Goal: Register for event/course

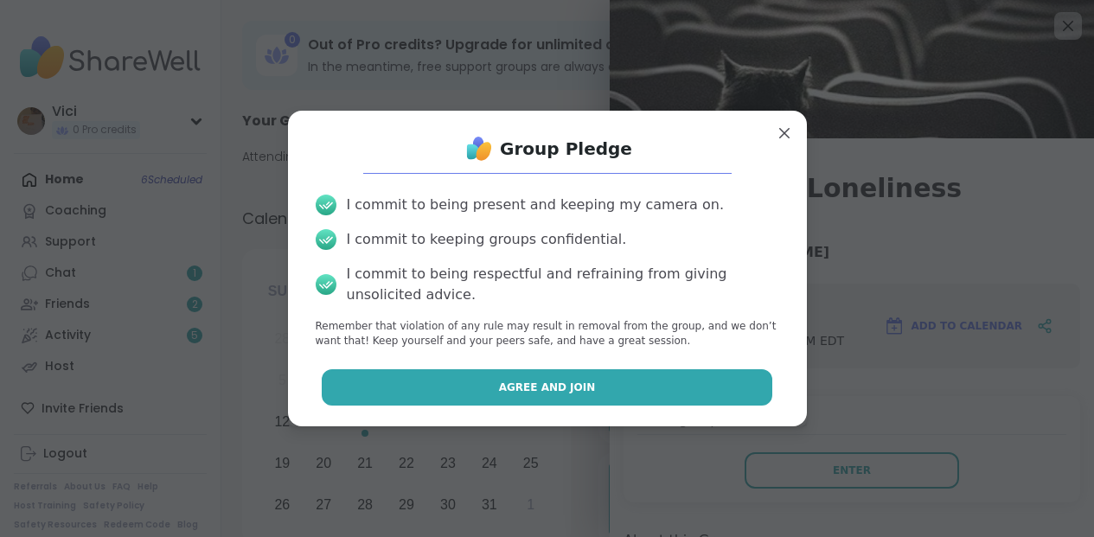
click at [689, 399] on button "Agree and Join" at bounding box center [547, 387] width 451 height 36
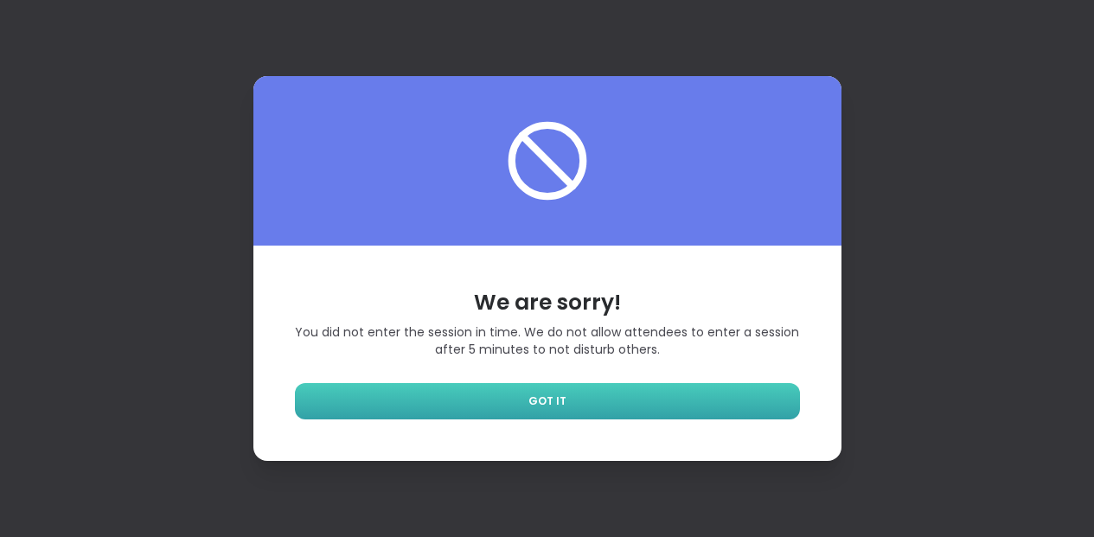
click at [748, 412] on link "GOT IT" at bounding box center [547, 401] width 505 height 36
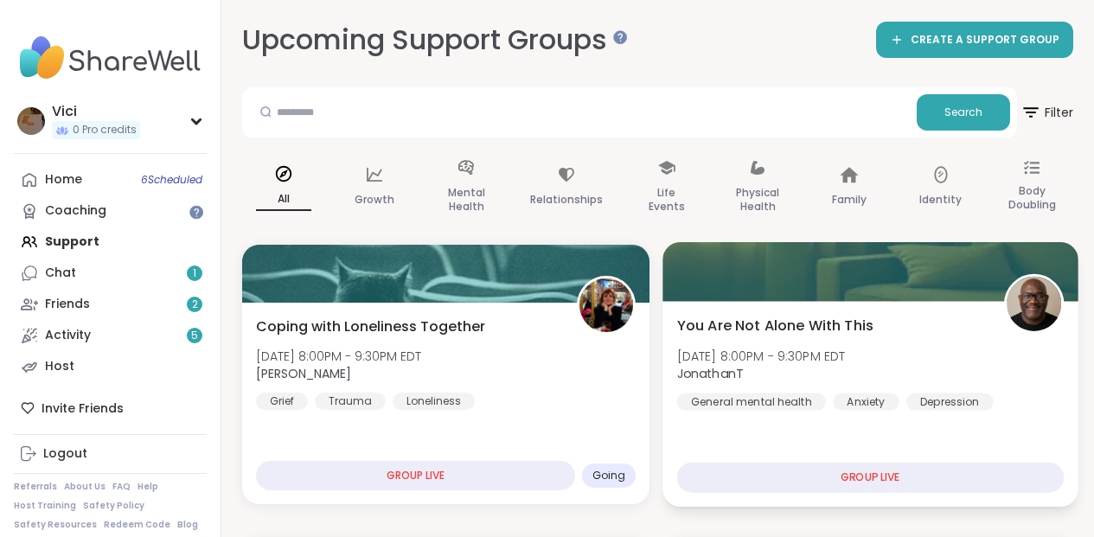
click at [778, 291] on div at bounding box center [869, 271] width 415 height 59
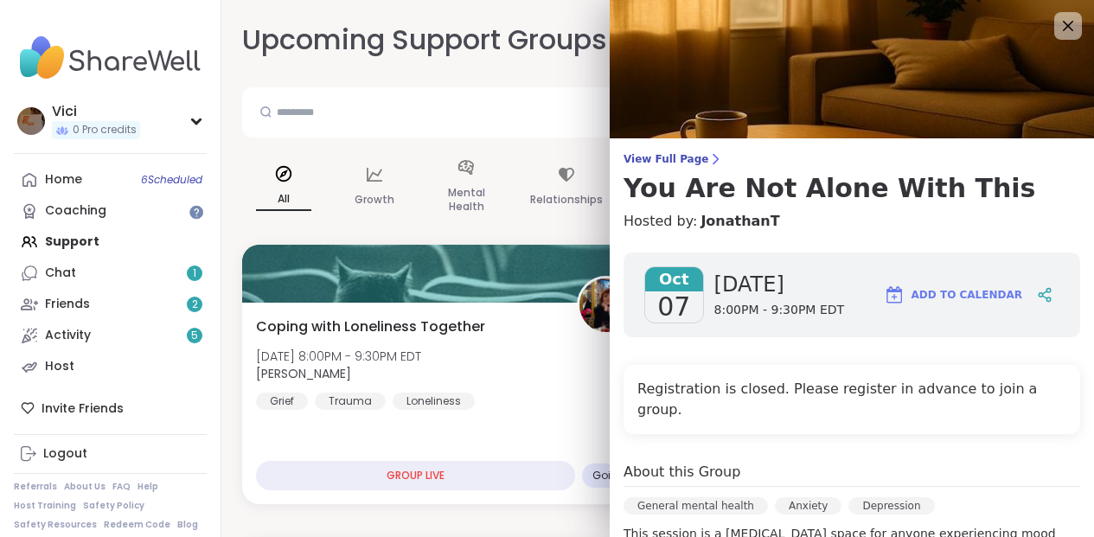
click at [573, 134] on div "Search" at bounding box center [629, 112] width 775 height 50
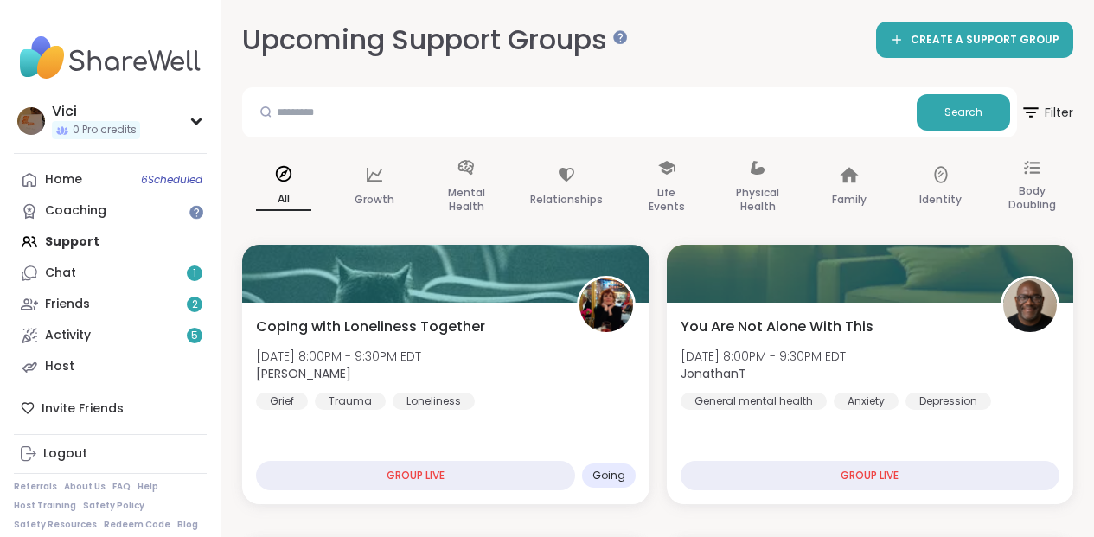
click at [482, 90] on div "Search" at bounding box center [629, 112] width 775 height 50
click at [195, 187] on span "6 Scheduled" at bounding box center [171, 180] width 61 height 14
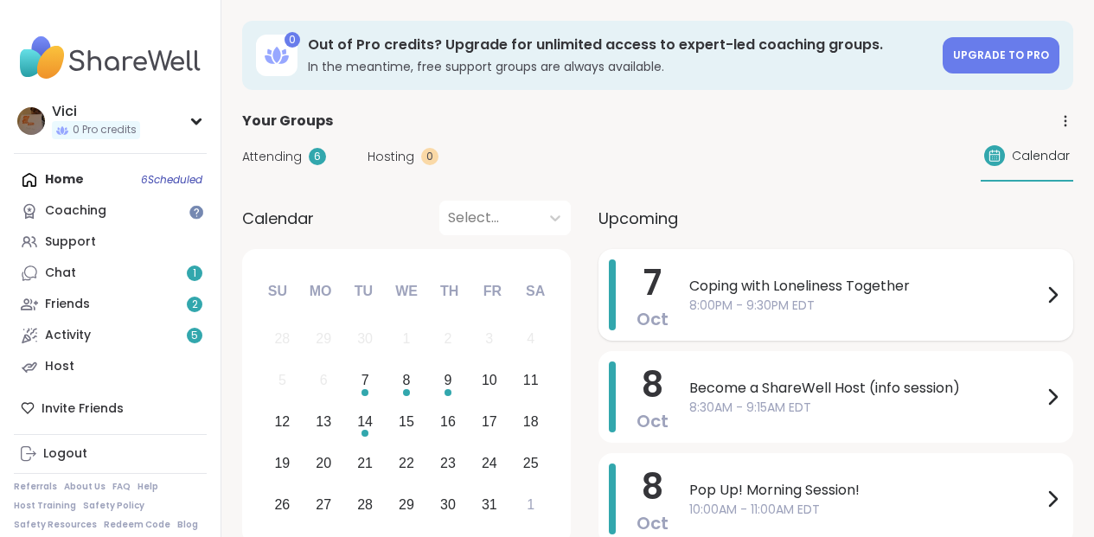
click at [689, 294] on span "Coping with Loneliness Together" at bounding box center [865, 286] width 353 height 21
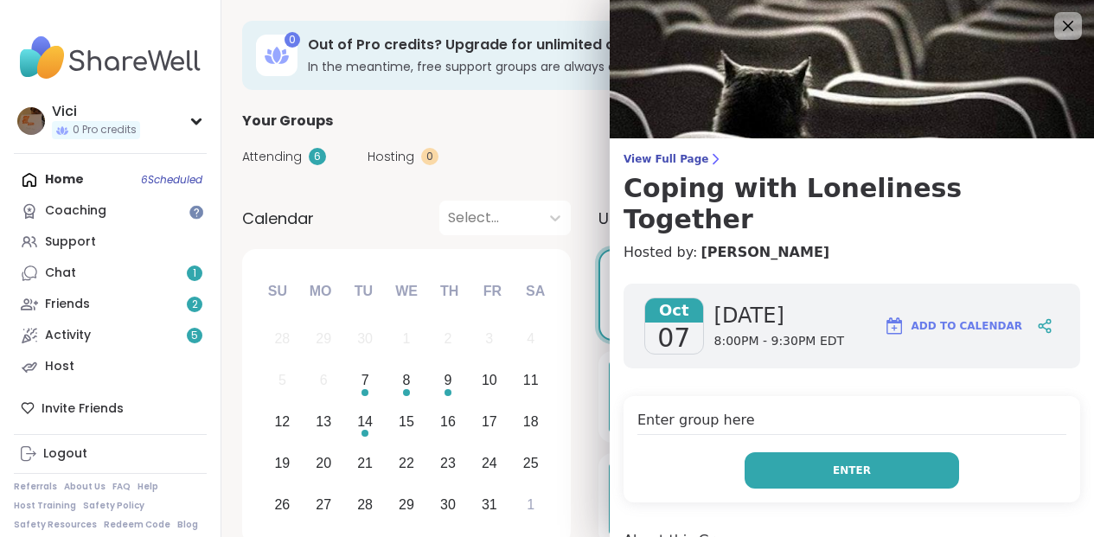
click at [814, 452] on button "Enter" at bounding box center [851, 470] width 214 height 36
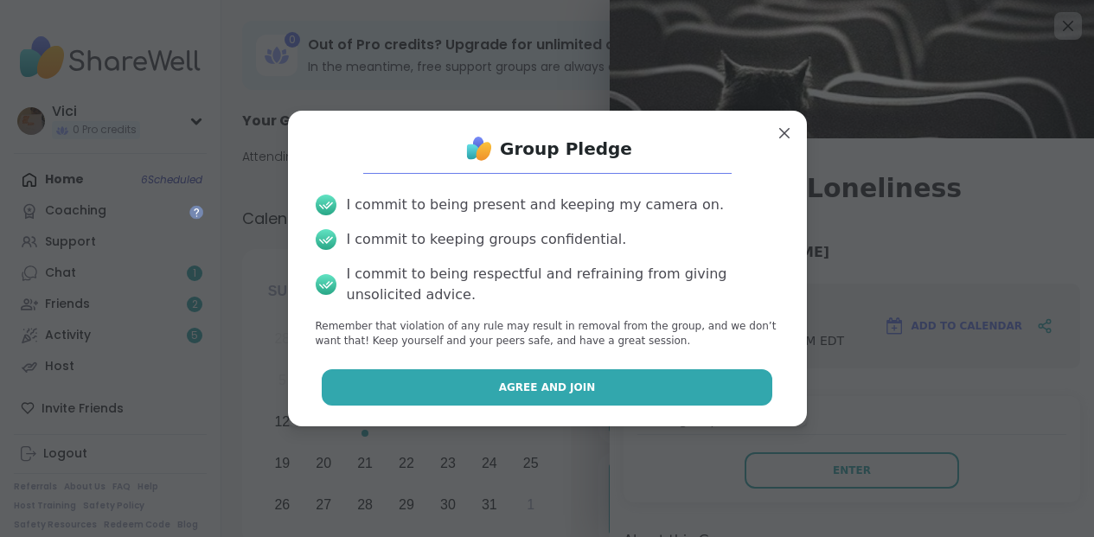
click at [696, 387] on button "Agree and Join" at bounding box center [547, 387] width 451 height 36
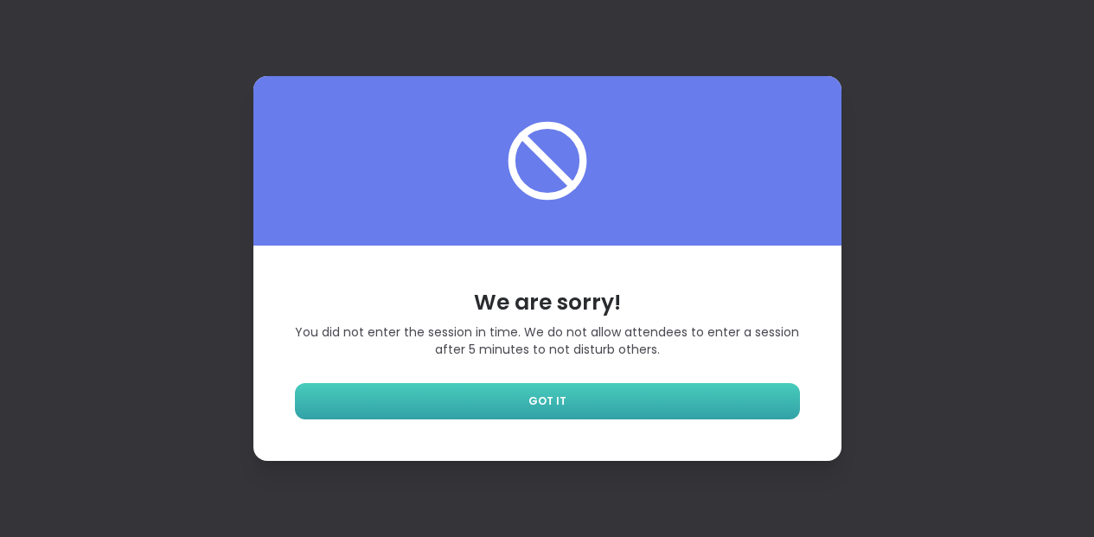
click at [694, 400] on link "GOT IT" at bounding box center [547, 401] width 505 height 36
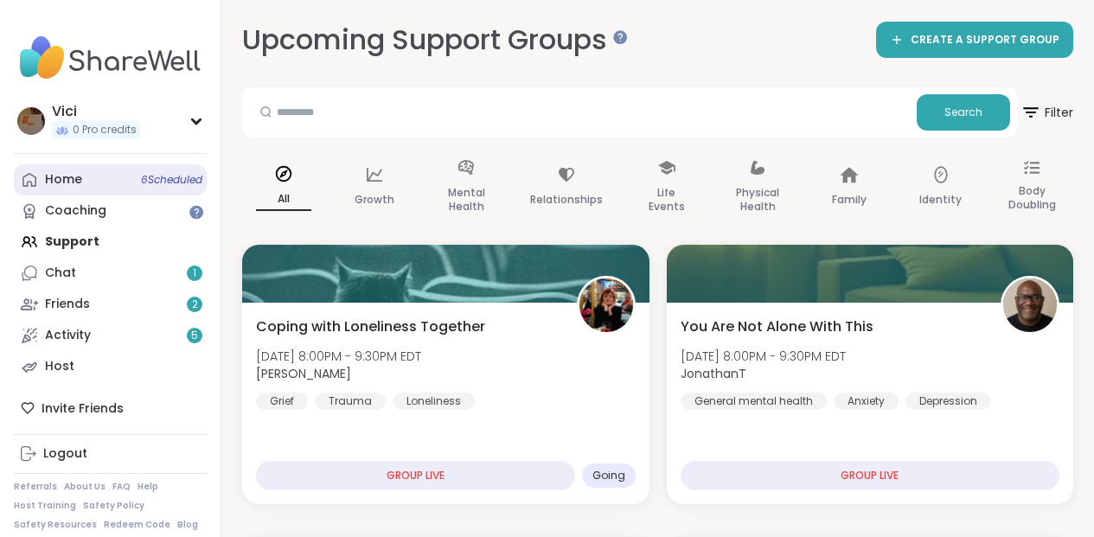
click at [136, 193] on link "Home 6 Scheduled" at bounding box center [110, 179] width 193 height 31
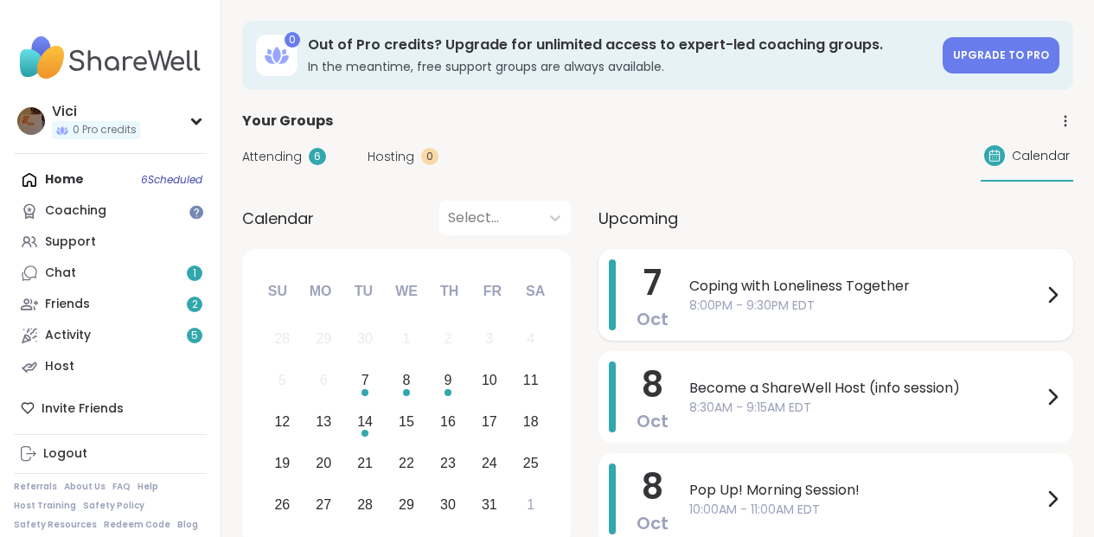
click at [689, 291] on span "Coping with Loneliness Together" at bounding box center [865, 286] width 353 height 21
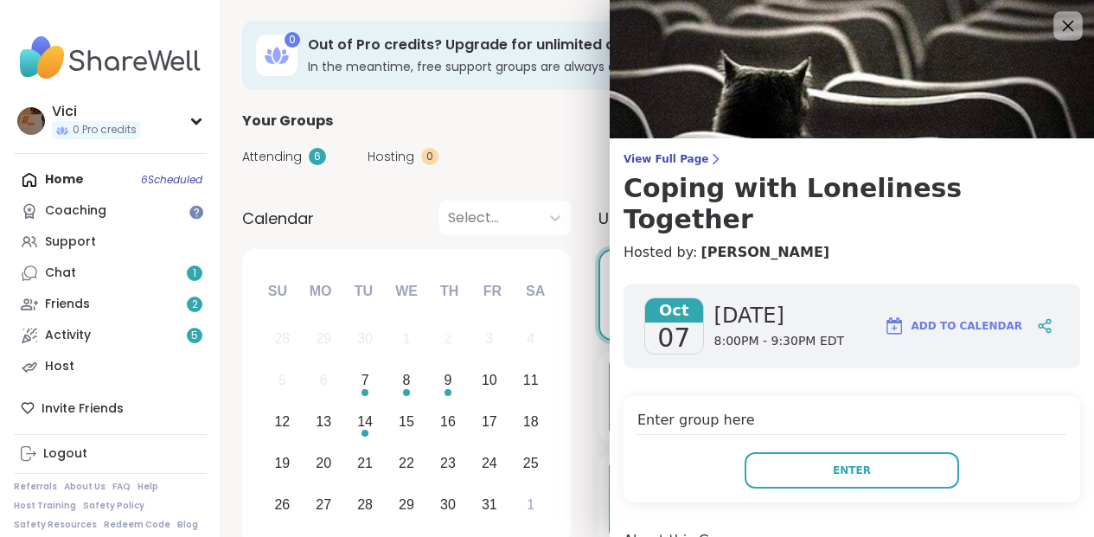
click at [1057, 34] on icon at bounding box center [1068, 26] width 22 height 22
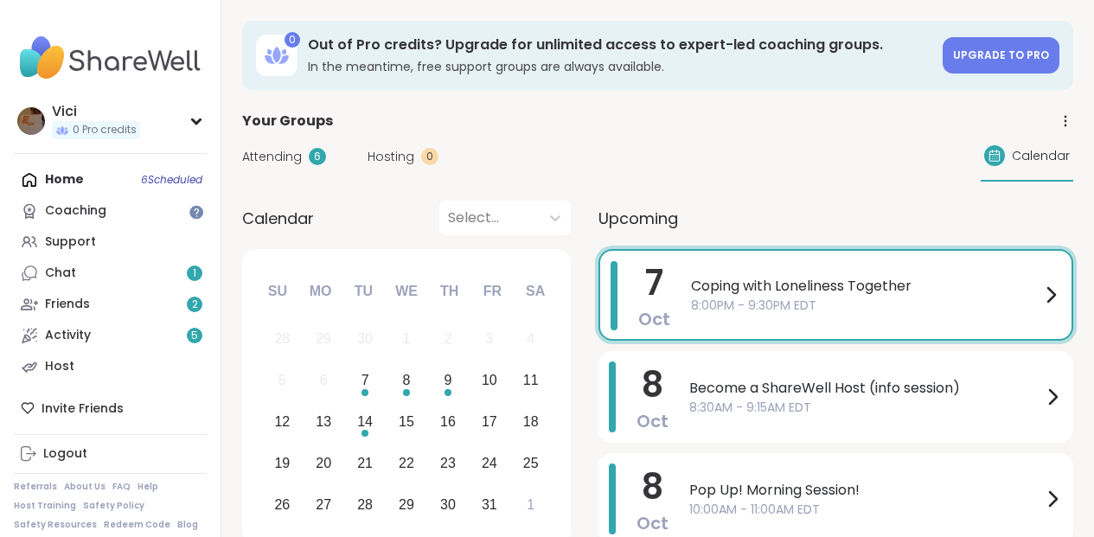
click at [775, 302] on span "8:00PM - 9:30PM EDT" at bounding box center [865, 306] width 349 height 18
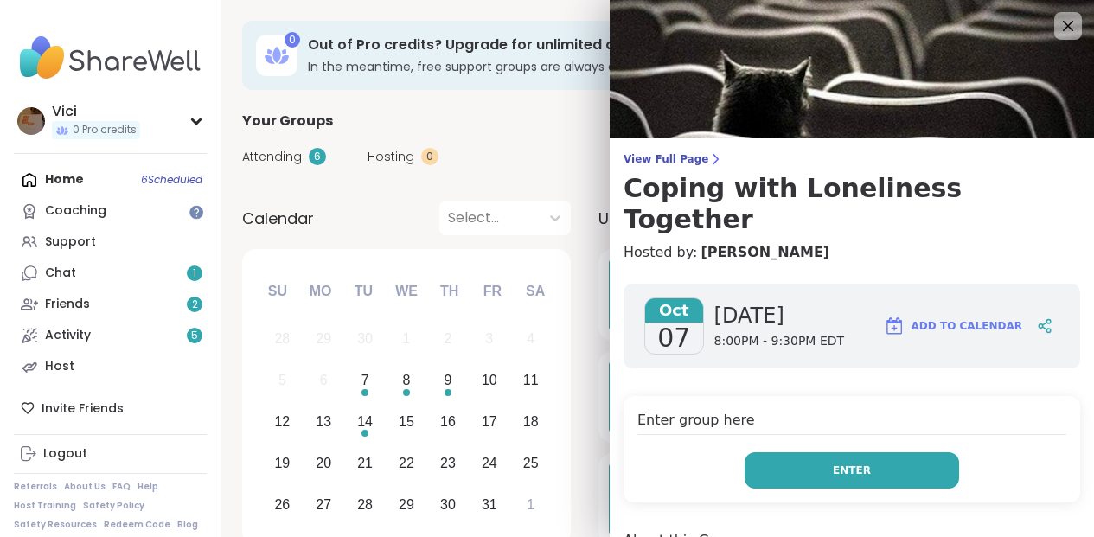
click at [866, 452] on button "Enter" at bounding box center [851, 470] width 214 height 36
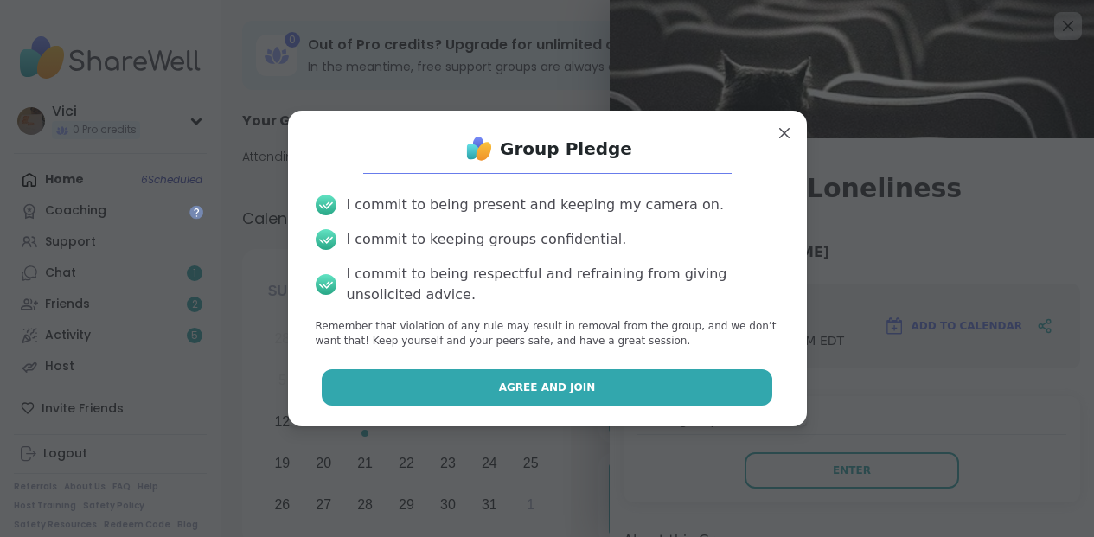
click at [719, 393] on button "Agree and Join" at bounding box center [547, 387] width 451 height 36
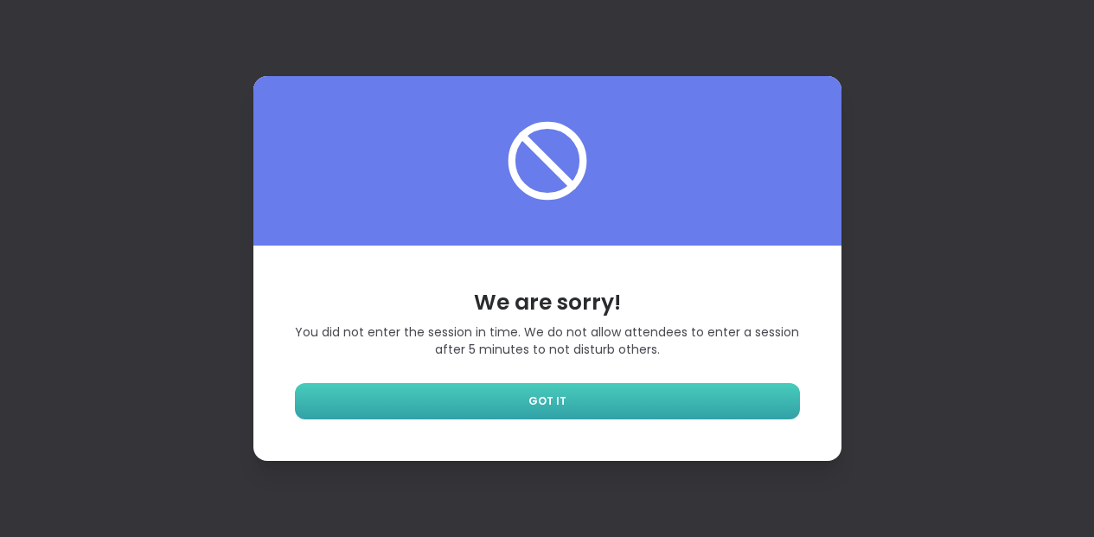
click at [697, 394] on link "GOT IT" at bounding box center [547, 401] width 505 height 36
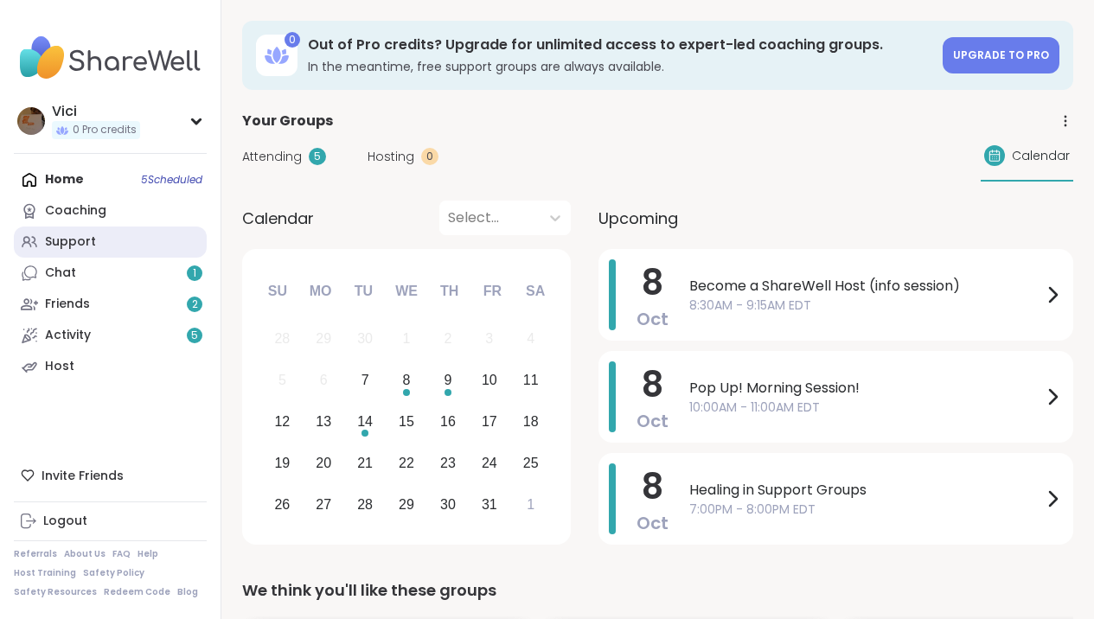
click at [80, 242] on div "Support" at bounding box center [70, 241] width 51 height 17
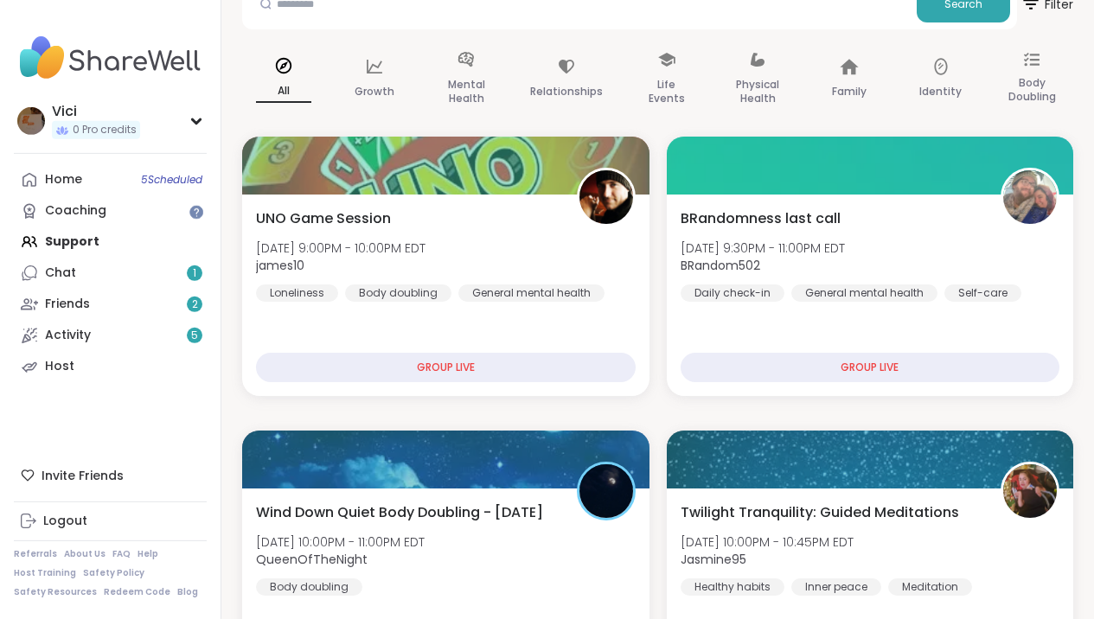
scroll to position [150, 0]
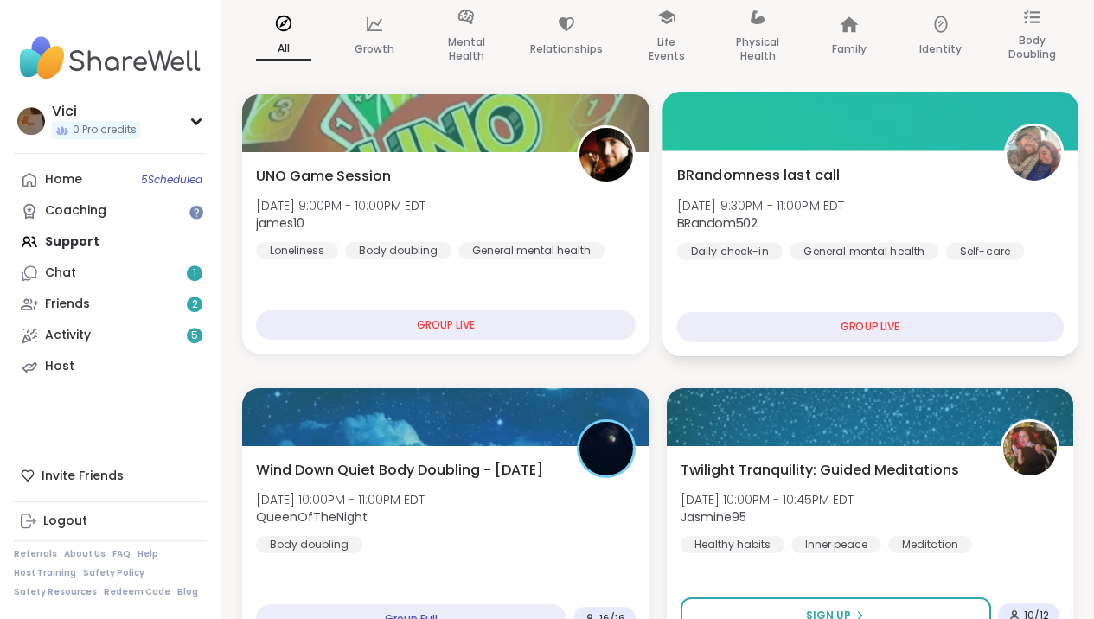
click at [954, 144] on div at bounding box center [869, 121] width 415 height 59
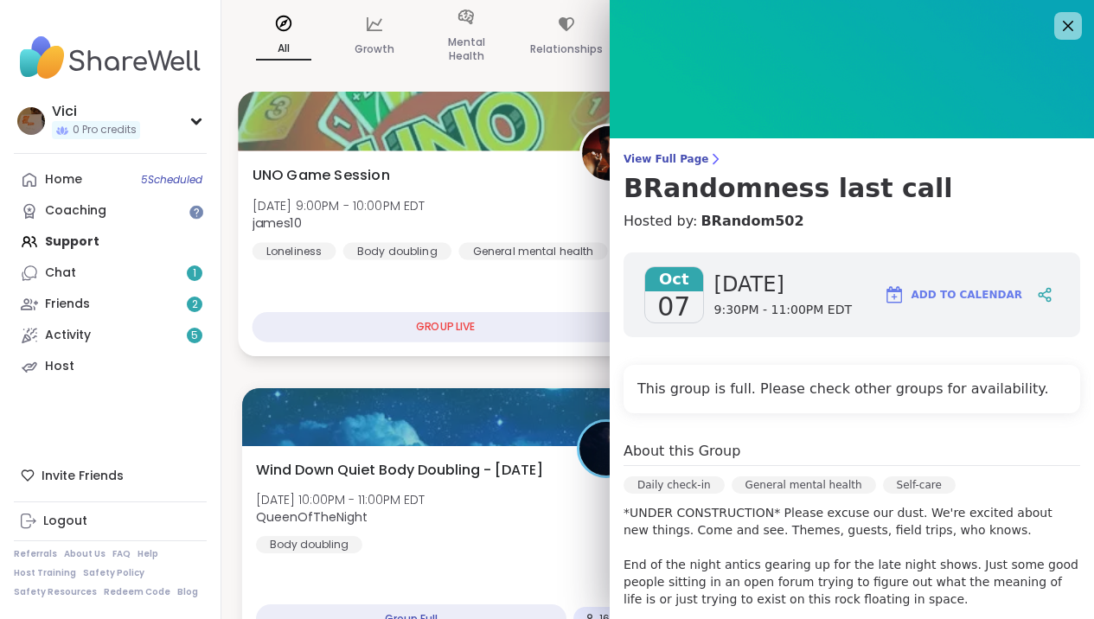
click at [593, 342] on div "UNO Game Session Tue, Oct 07 | 9:00PM - 10:00PM EDT james10 Loneliness Body dou…" at bounding box center [445, 253] width 415 height 206
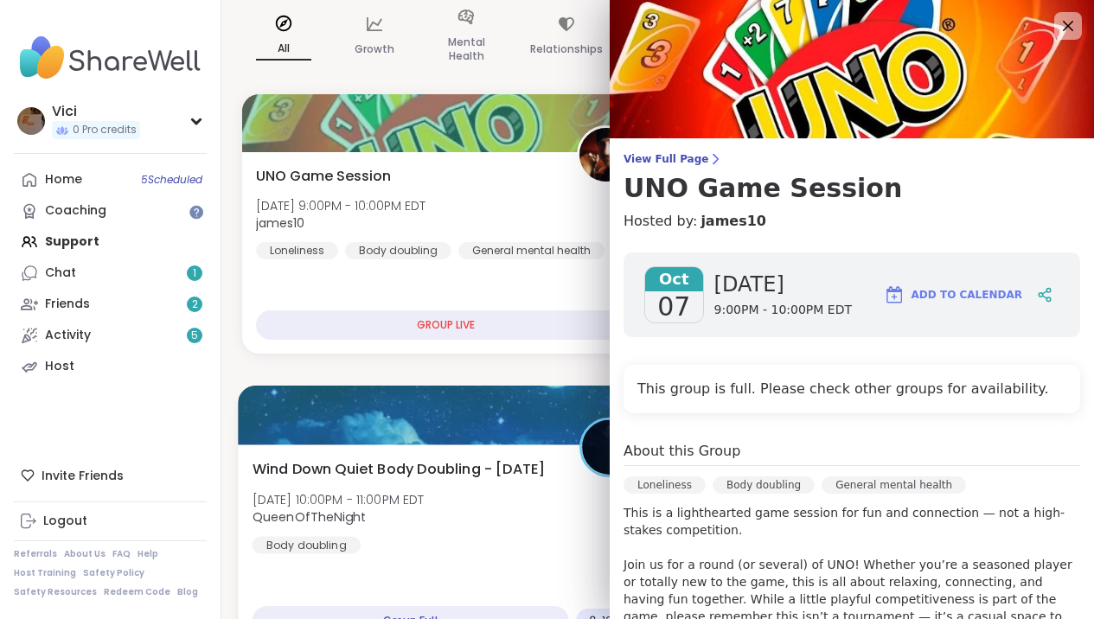
click at [599, 388] on div at bounding box center [445, 415] width 415 height 59
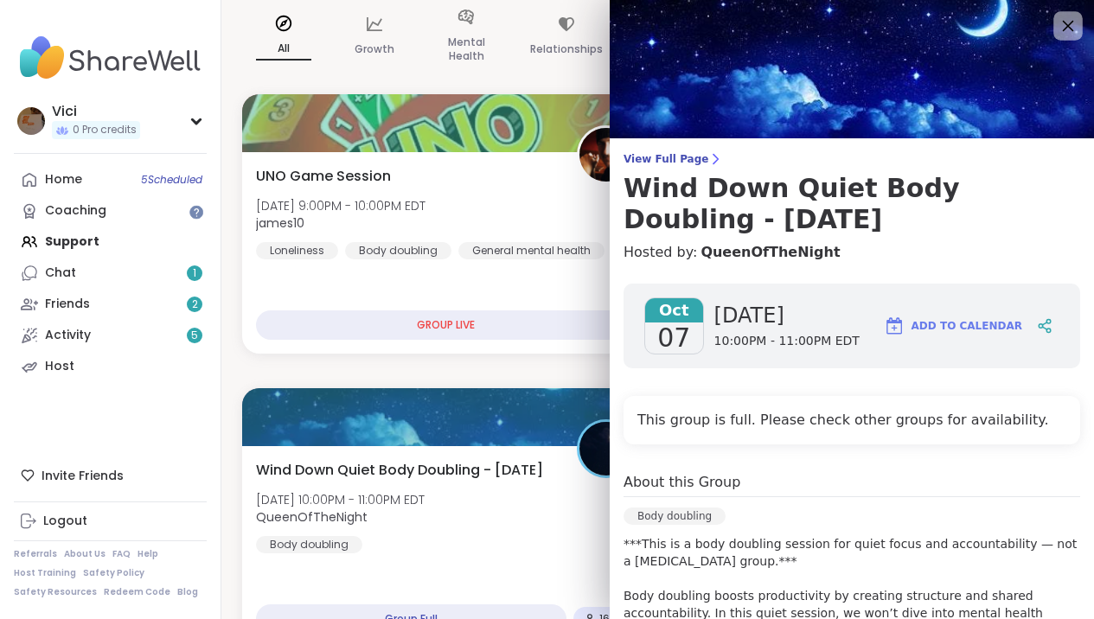
click at [1053, 24] on div at bounding box center [1067, 25] width 29 height 29
click at [1060, 26] on icon at bounding box center [1068, 26] width 22 height 22
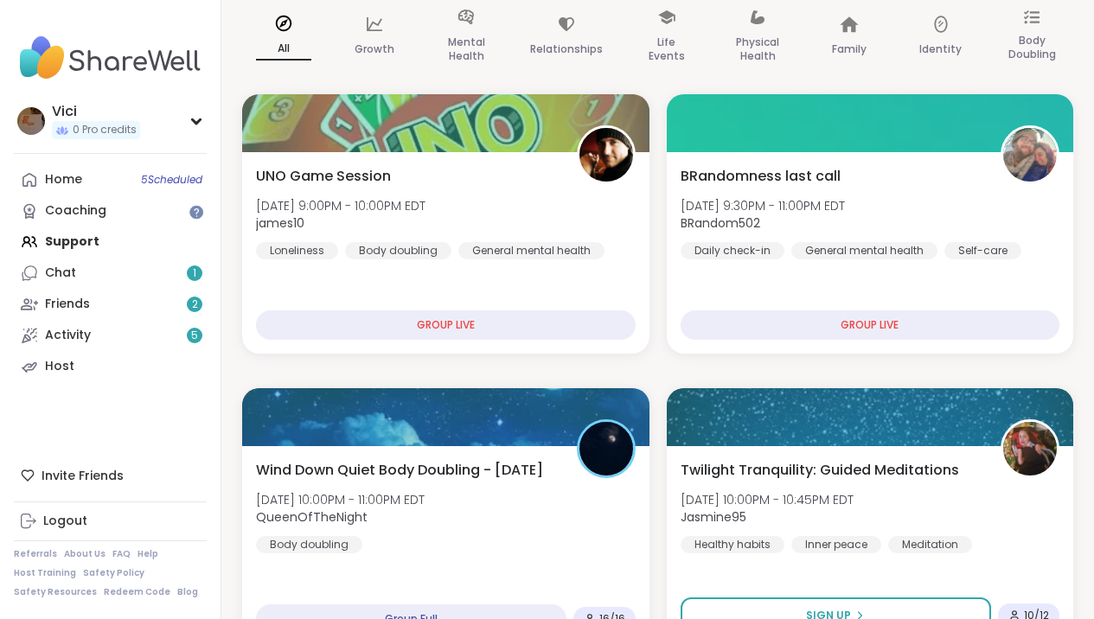
scroll to position [305, 0]
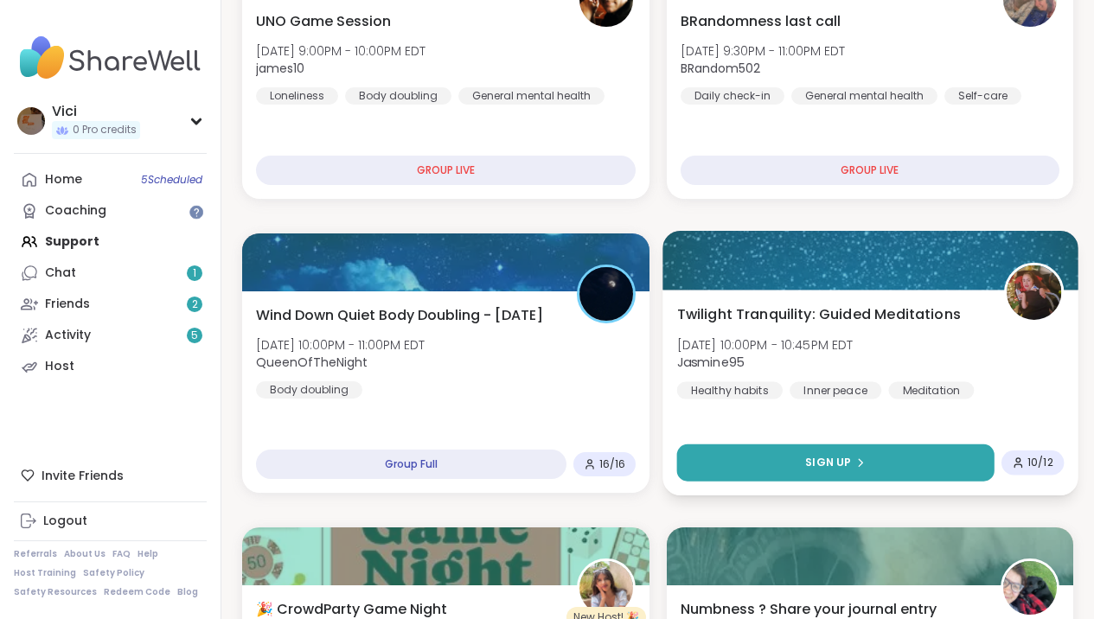
click at [847, 454] on button "Sign Up" at bounding box center [834, 462] width 317 height 37
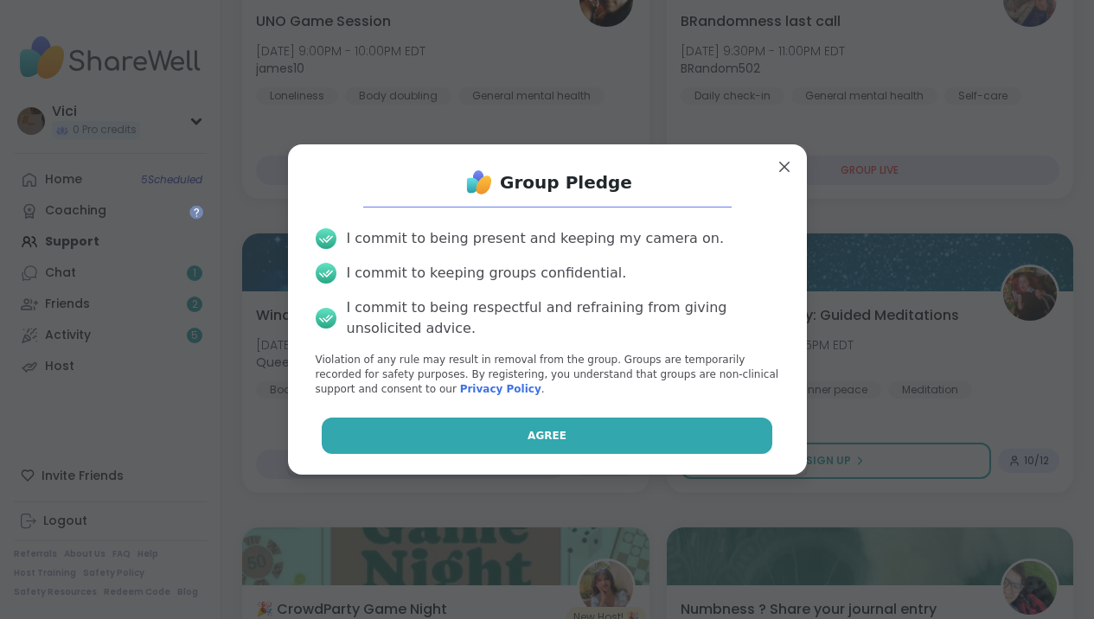
click at [706, 438] on button "Agree" at bounding box center [547, 436] width 451 height 36
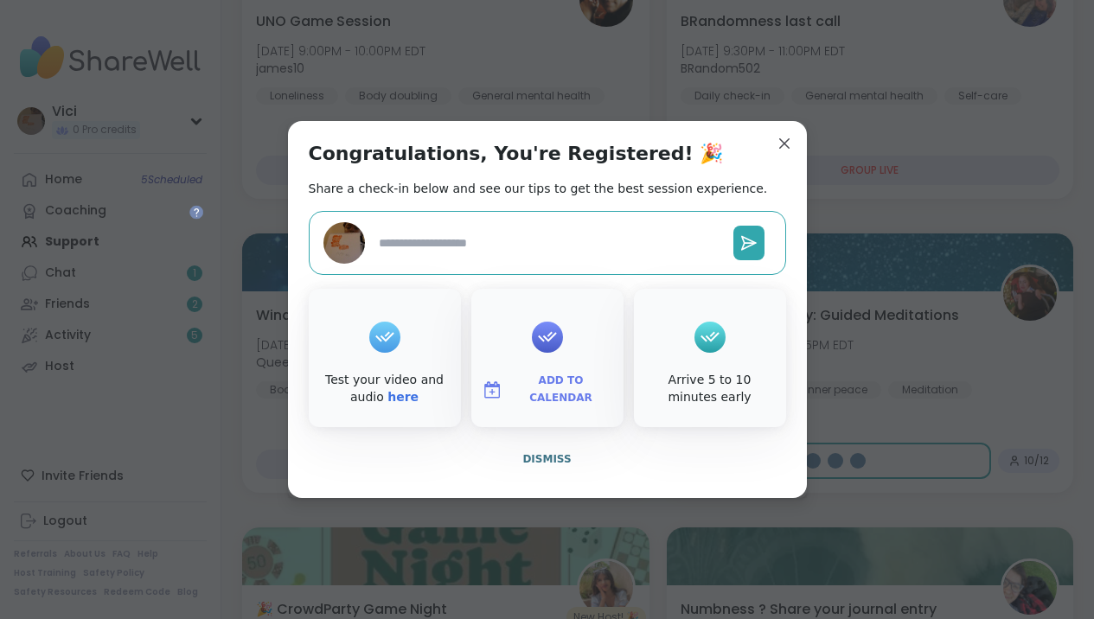
type textarea "*"
click at [562, 455] on span "Dismiss" at bounding box center [546, 459] width 48 height 12
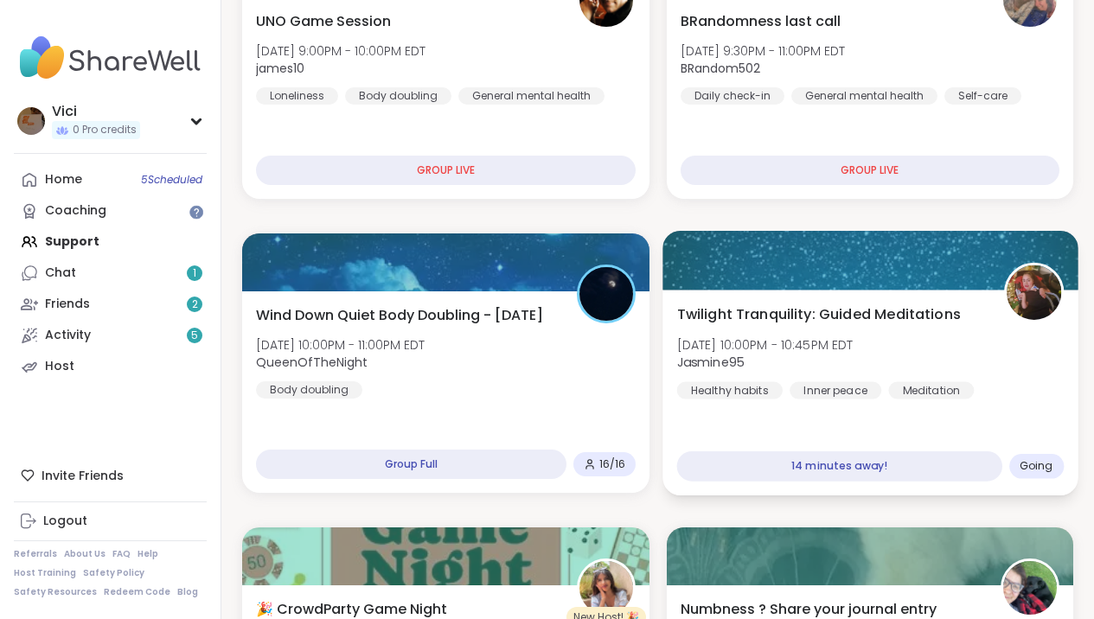
click at [810, 284] on div at bounding box center [869, 260] width 415 height 59
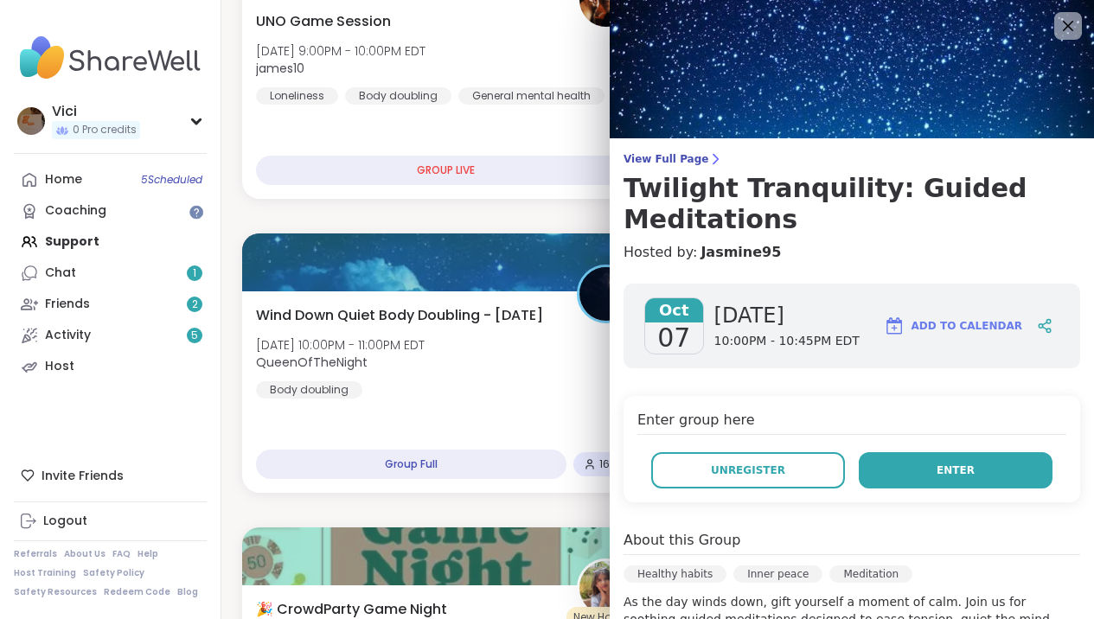
click at [905, 476] on button "Enter" at bounding box center [956, 470] width 194 height 36
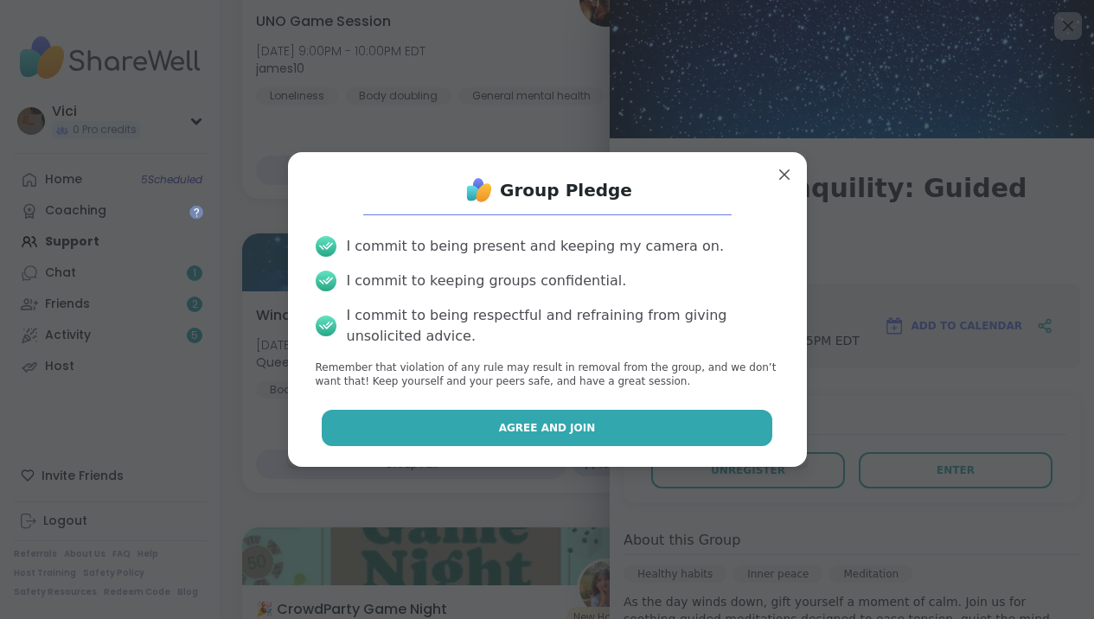
click at [631, 410] on button "Agree and Join" at bounding box center [547, 428] width 451 height 36
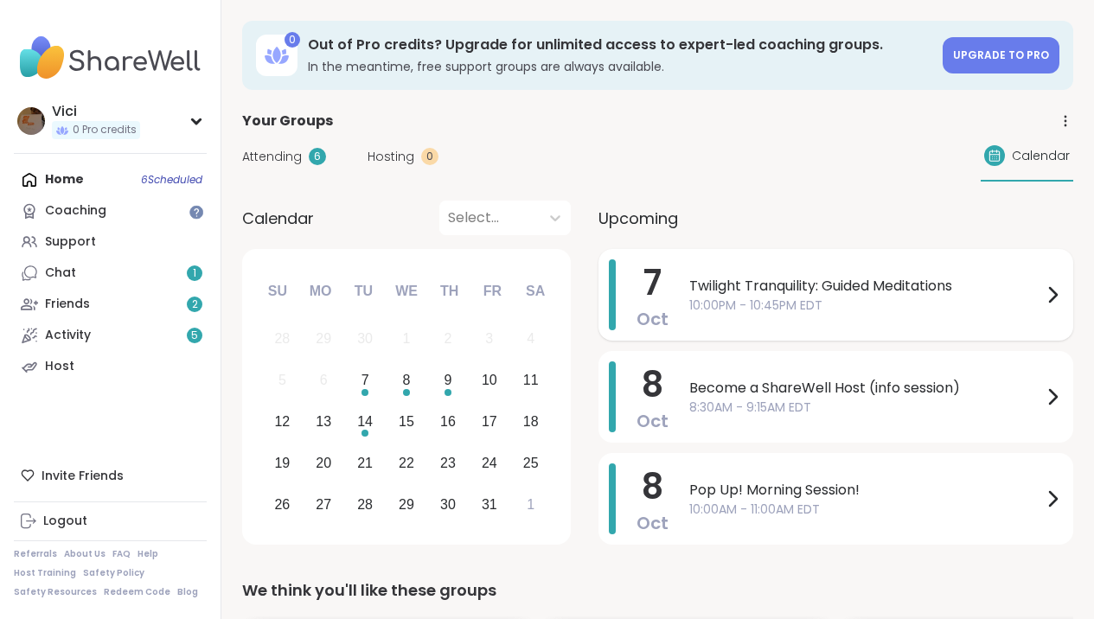
click at [694, 307] on span "10:00PM - 10:45PM EDT" at bounding box center [865, 306] width 353 height 18
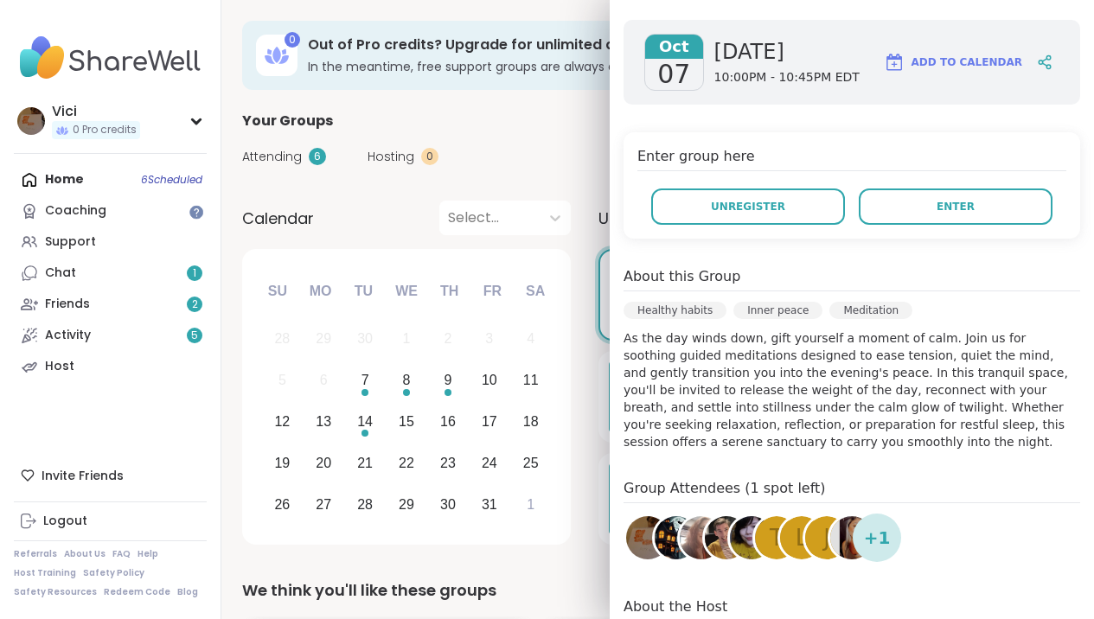
scroll to position [254, 0]
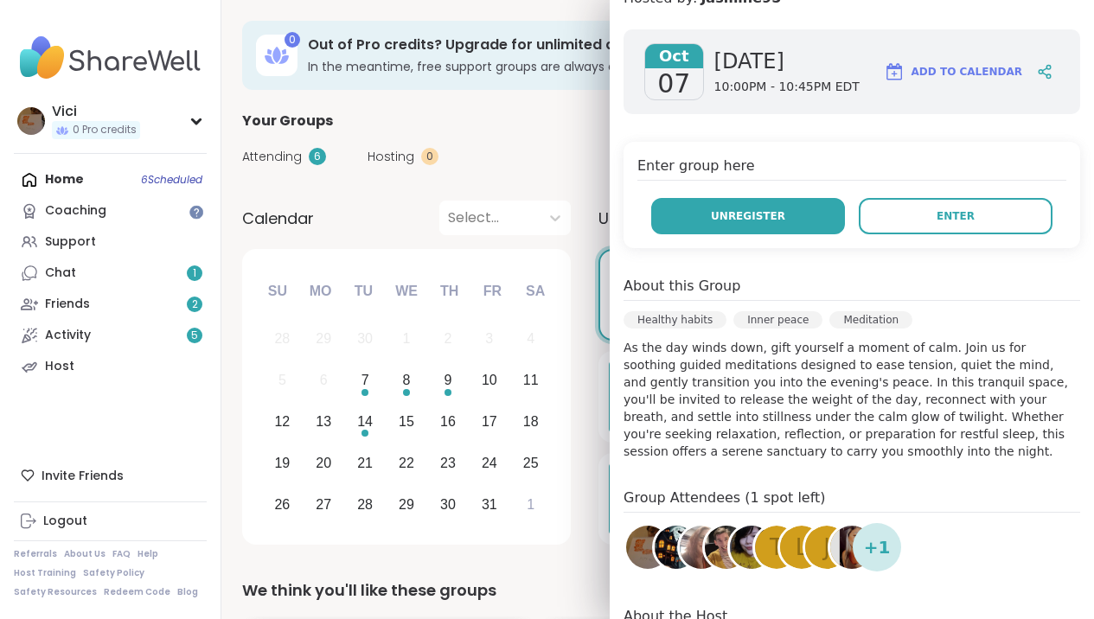
click at [825, 229] on button "Unregister" at bounding box center [748, 216] width 194 height 36
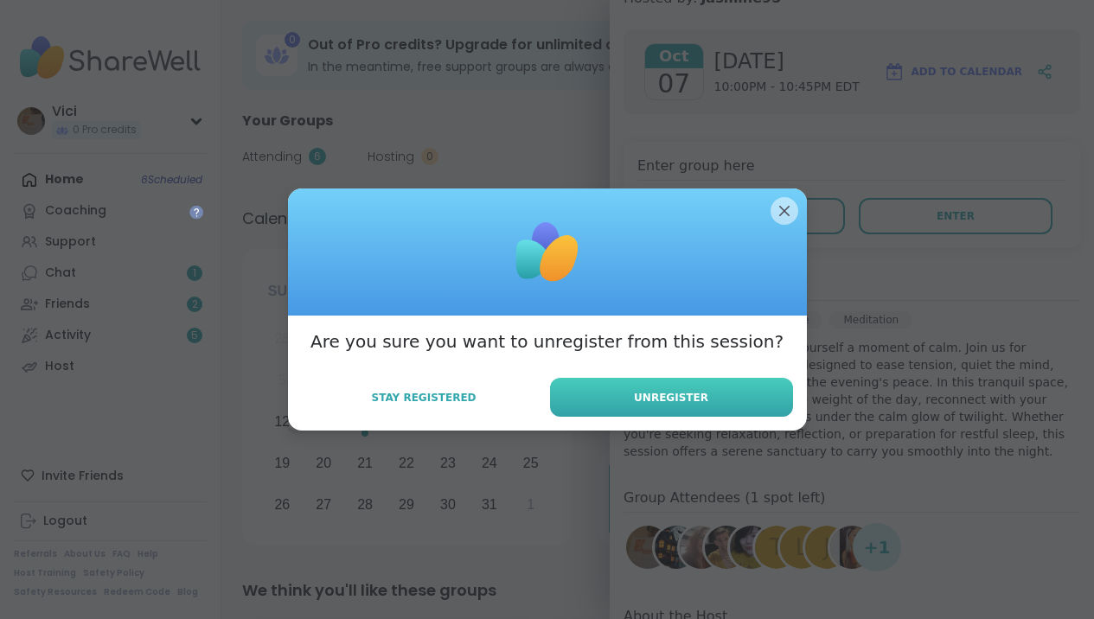
click at [665, 396] on span "Unregister" at bounding box center [671, 398] width 74 height 16
